Goal: Information Seeking & Learning: Learn about a topic

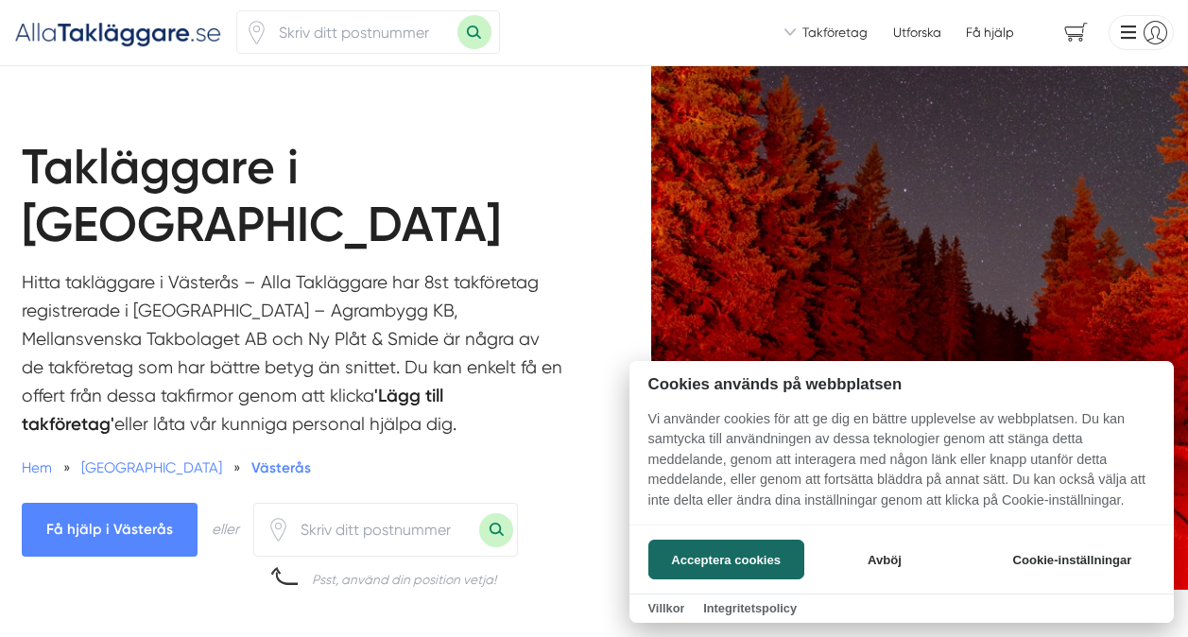
scroll to position [4, 0]
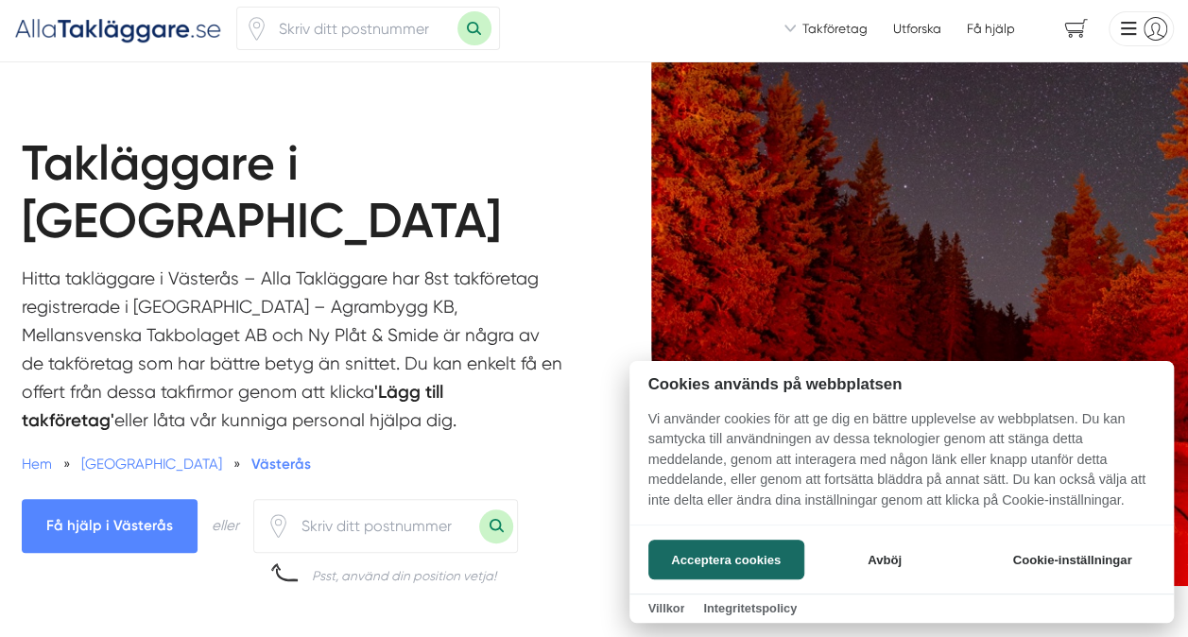
click at [616, 339] on div at bounding box center [594, 318] width 1188 height 637
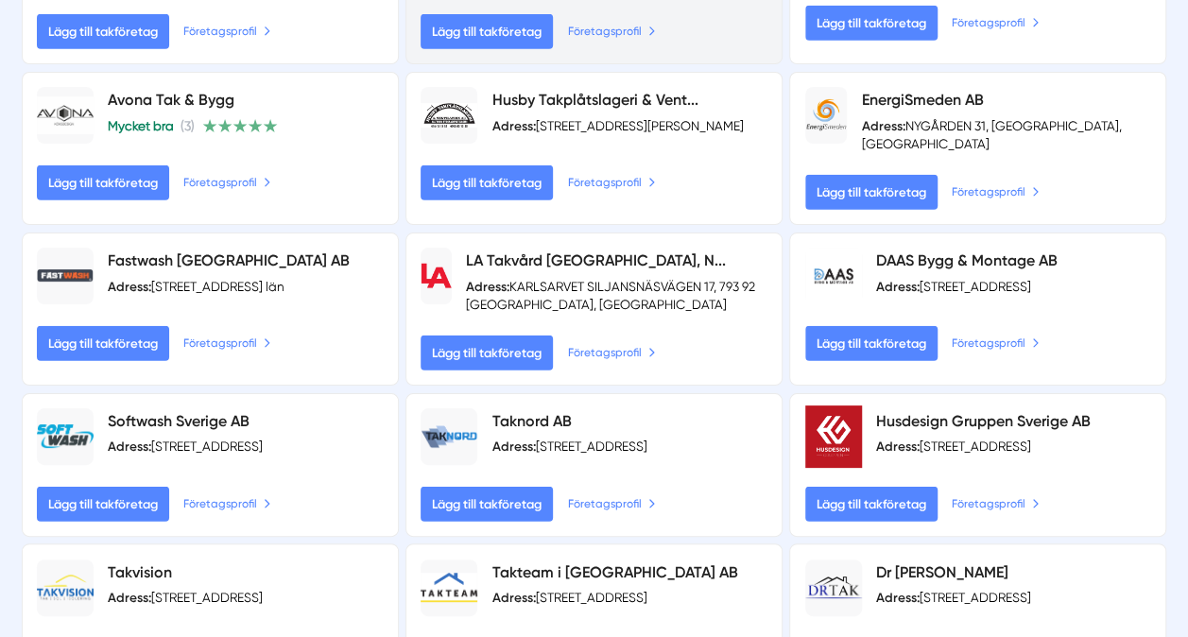
scroll to position [2305, 0]
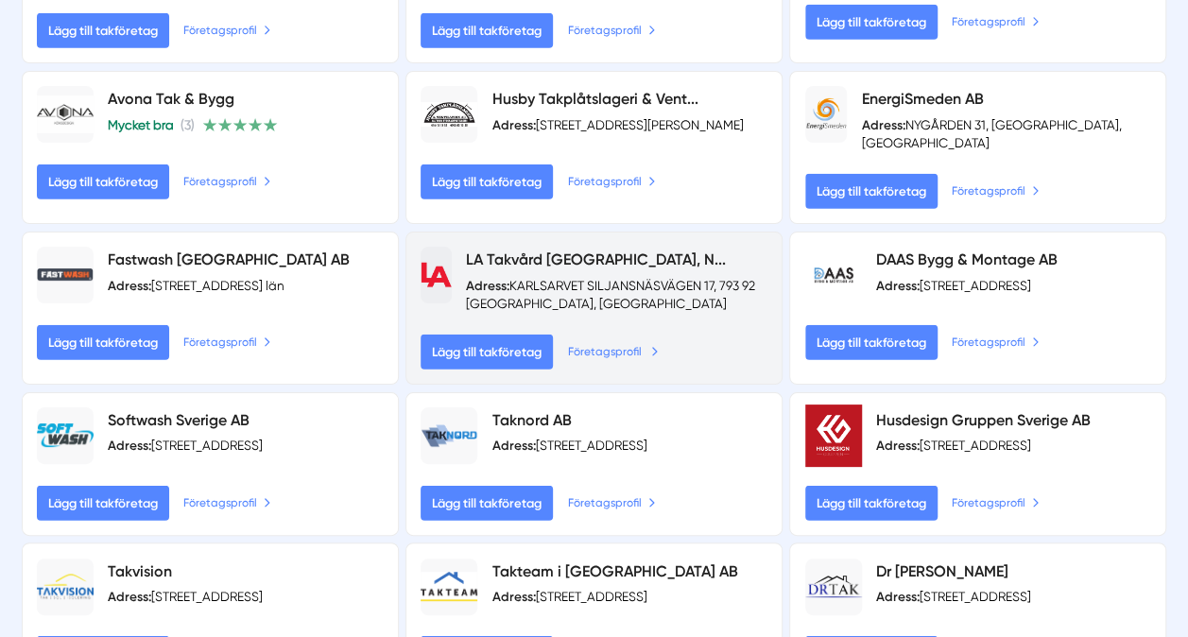
click at [622, 342] on link "Företagsprofil" at bounding box center [613, 352] width 91 height 20
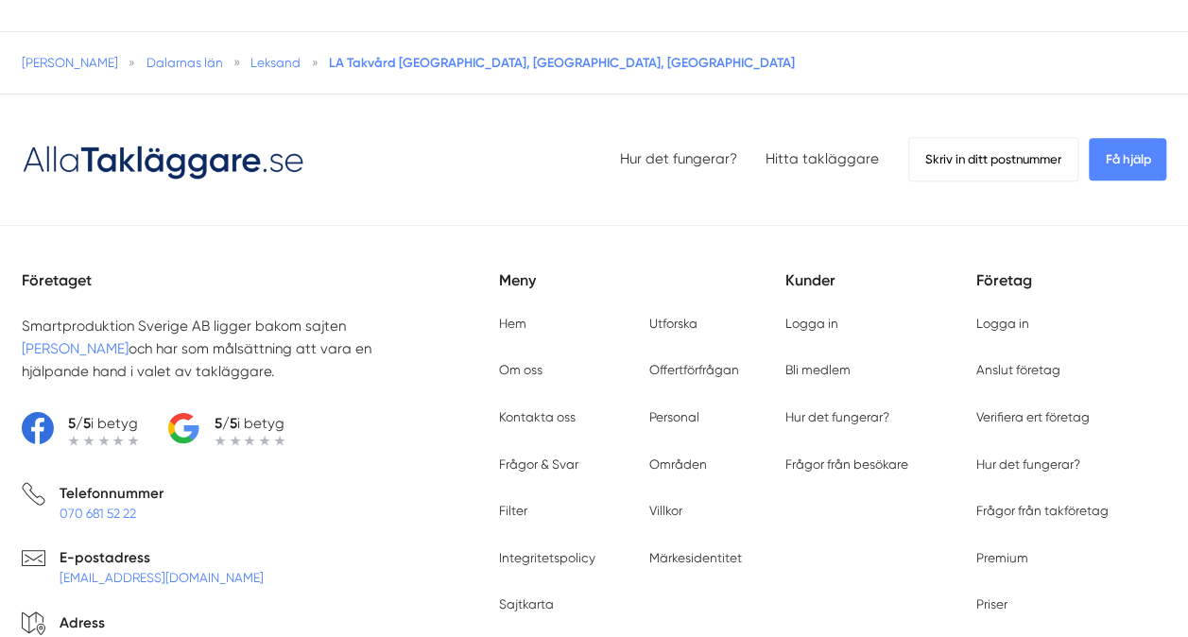
scroll to position [4470, 0]
click at [542, 455] on link "Frågor & Svar" at bounding box center [538, 462] width 79 height 15
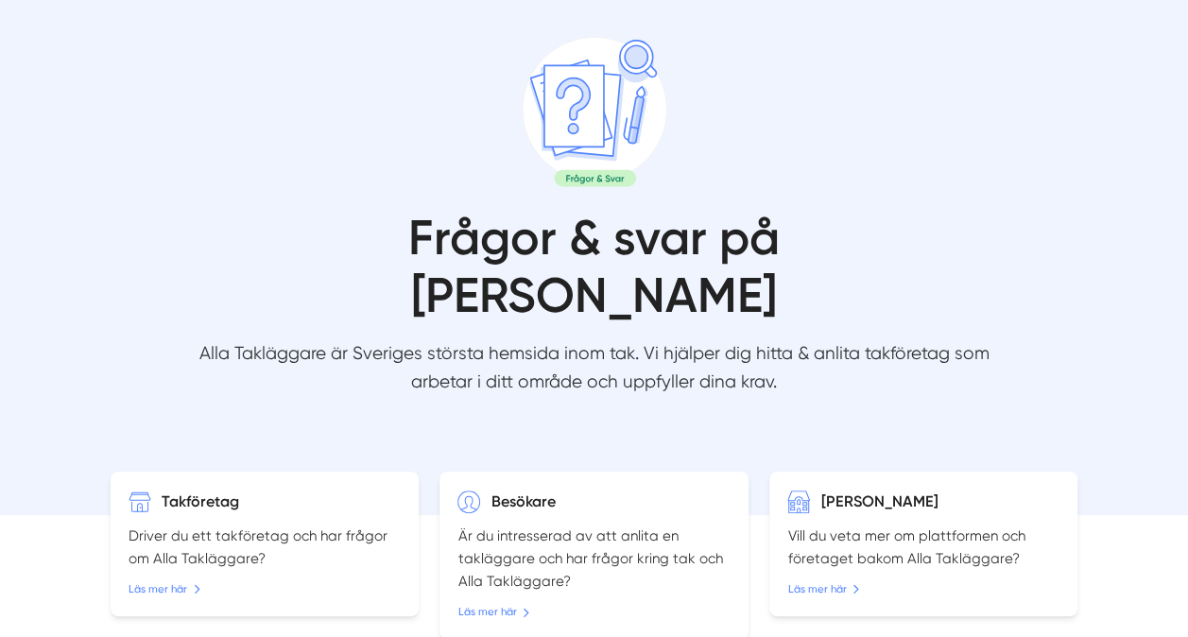
scroll to position [89, 0]
